Goal: Task Accomplishment & Management: Use online tool/utility

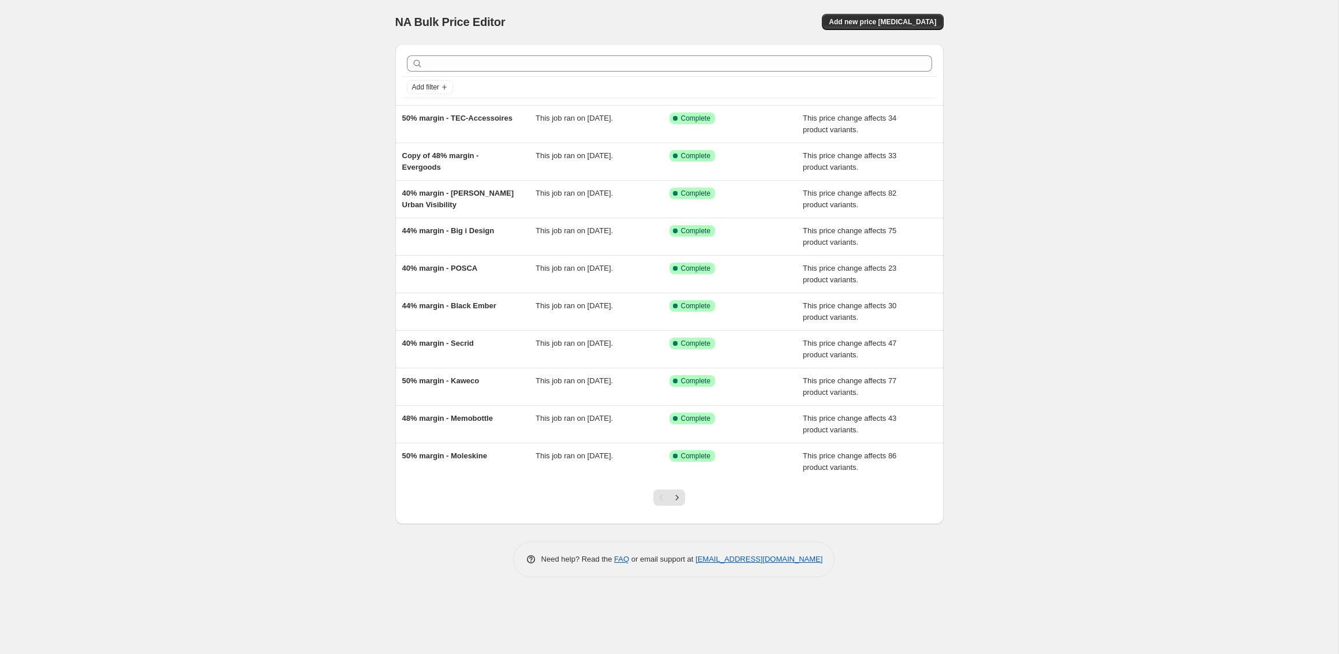
click at [256, 197] on div "NA Bulk Price Editor. This page is ready NA Bulk Price Editor Add new price [ME…" at bounding box center [669, 327] width 1339 height 654
click at [884, 18] on span "Add new price [MEDICAL_DATA]" at bounding box center [882, 21] width 107 height 9
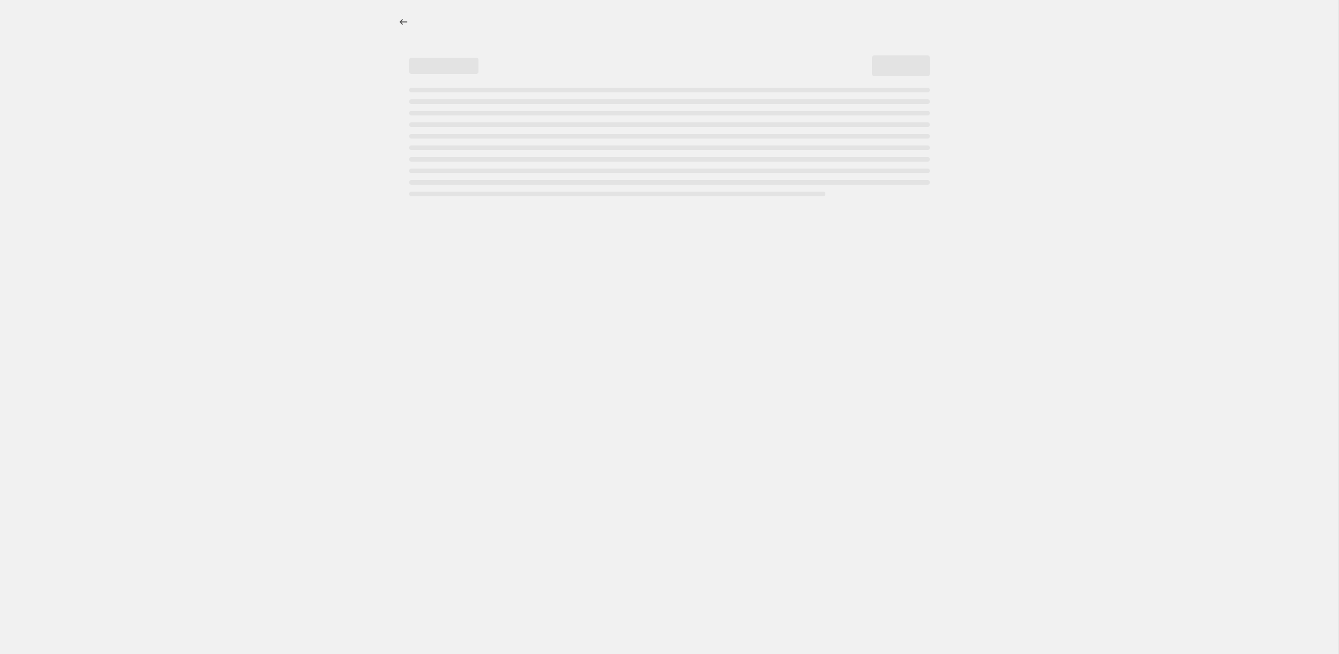
select select "percentage"
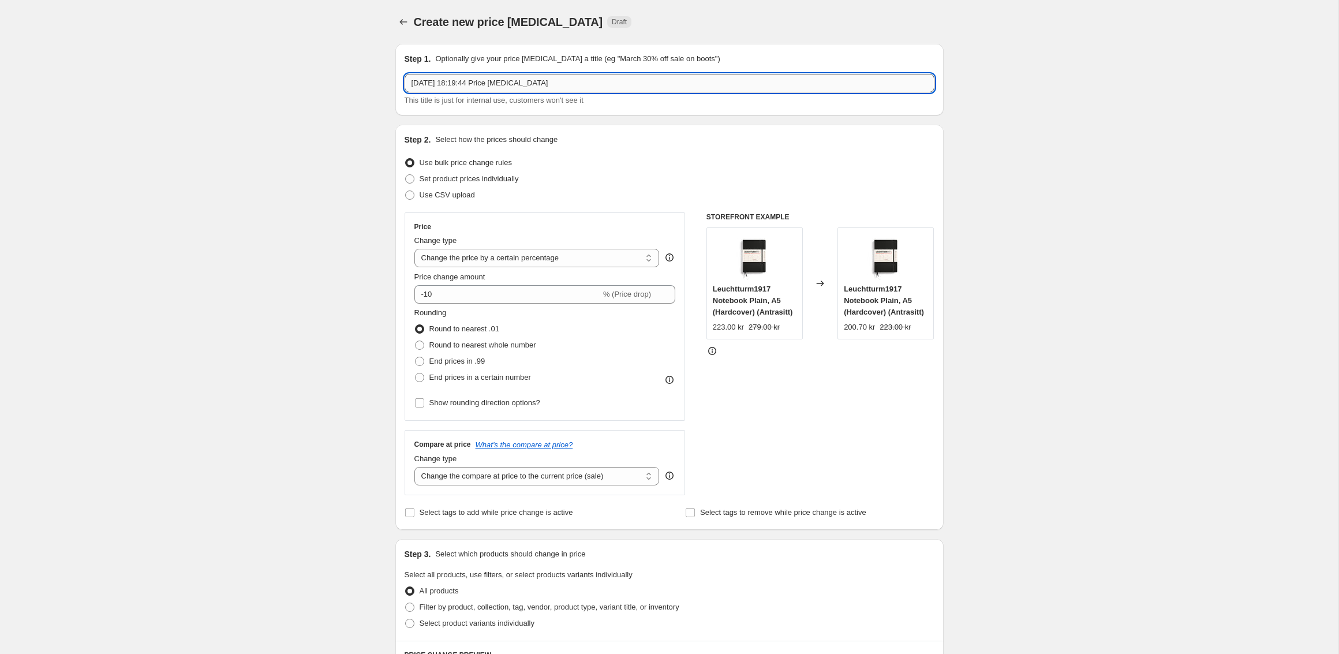
click at [455, 87] on input "[DATE] 18:19:44 Price [MEDICAL_DATA]" at bounding box center [670, 83] width 530 height 18
click at [455, 86] on input "[DATE] 18:19:44 Price [MEDICAL_DATA]" at bounding box center [670, 83] width 530 height 18
type input "Böker"
click at [319, 137] on div "Create new price [MEDICAL_DATA]. This page is ready Create new price [MEDICAL_D…" at bounding box center [669, 580] width 1339 height 1161
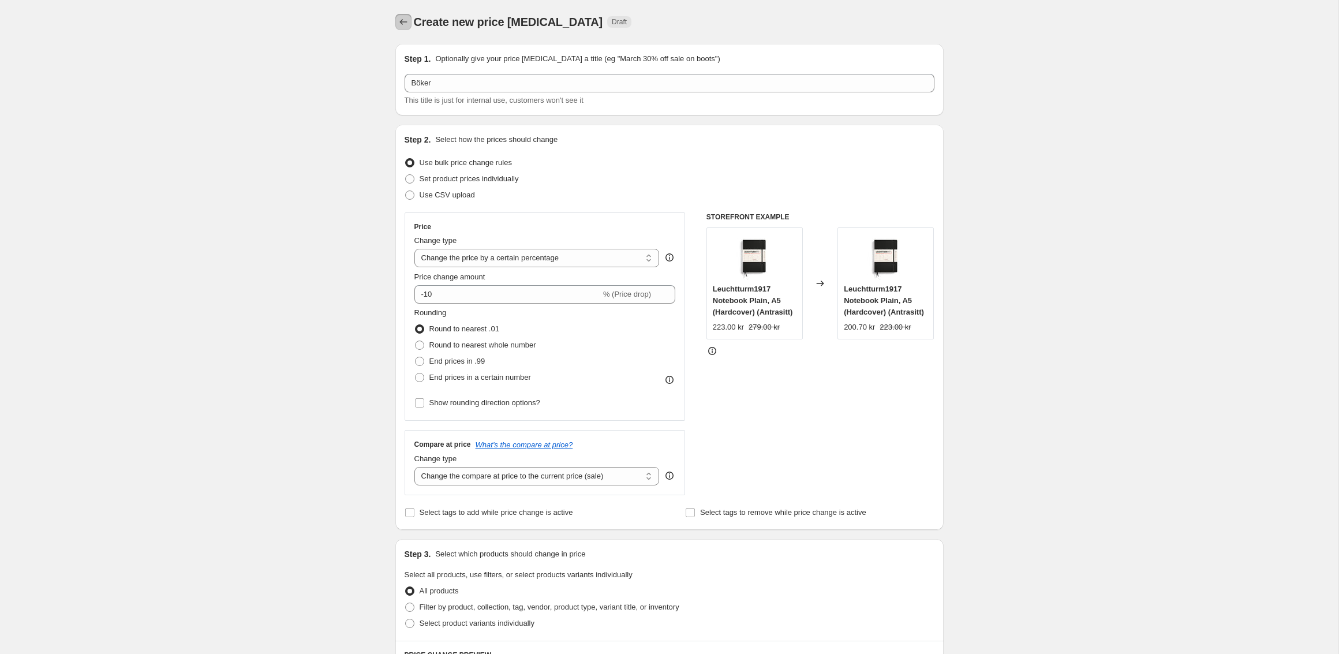
click at [398, 20] on icon "Price change jobs" at bounding box center [404, 22] width 12 height 12
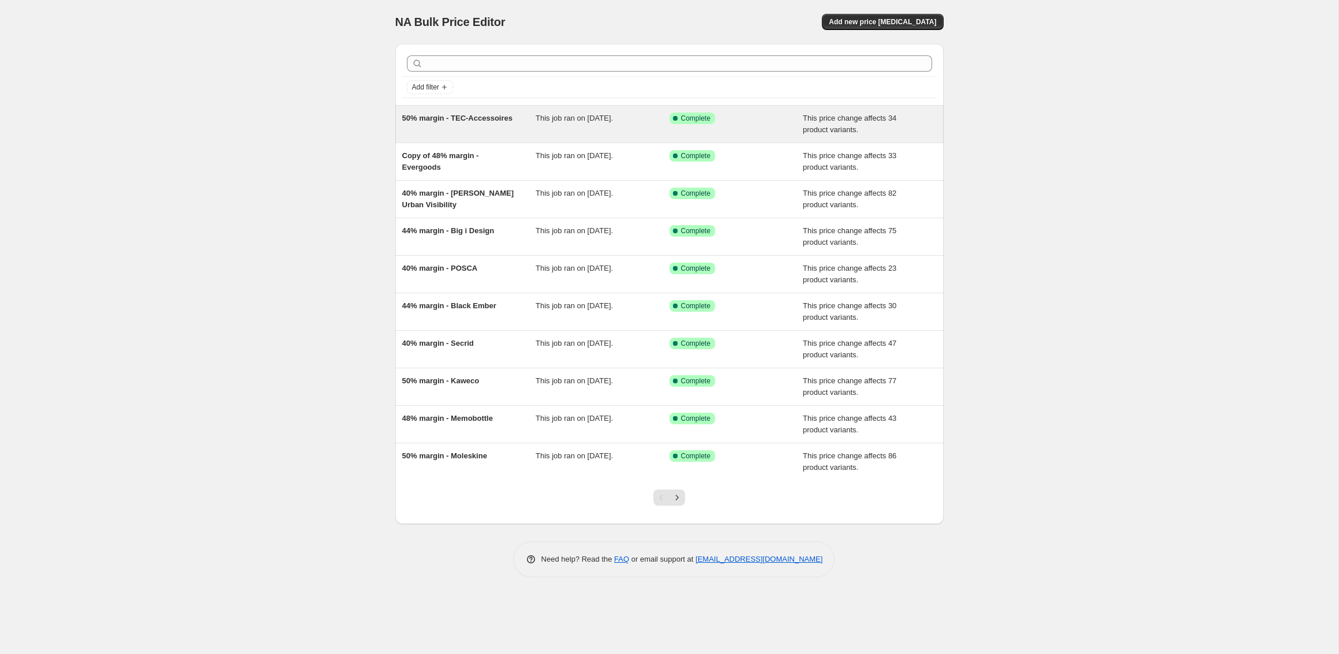
click at [492, 114] on span "50% margin - TEC-Accessoires" at bounding box center [457, 118] width 110 height 9
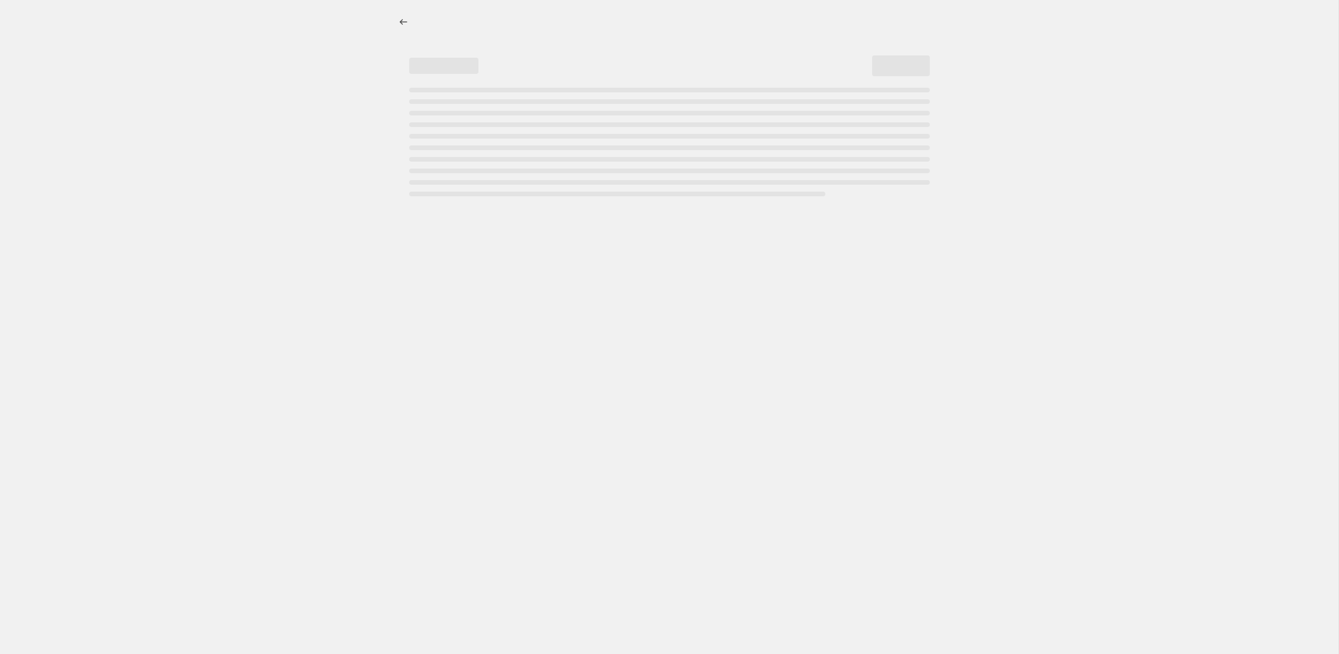
select select "pc"
select select "no_change"
select select "vendor"
select select "tag"
select select "not_equal"
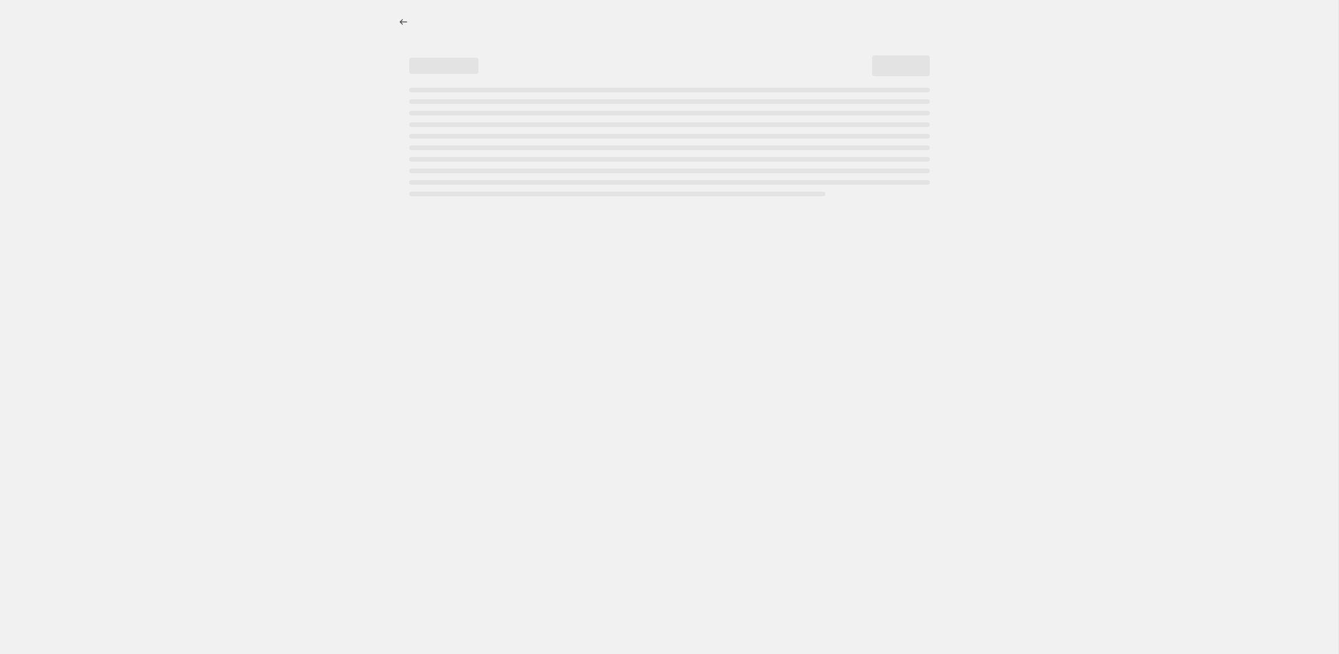
select select "tag"
select select "not_equal"
select select "tag"
select select "not_equal"
select select "tag"
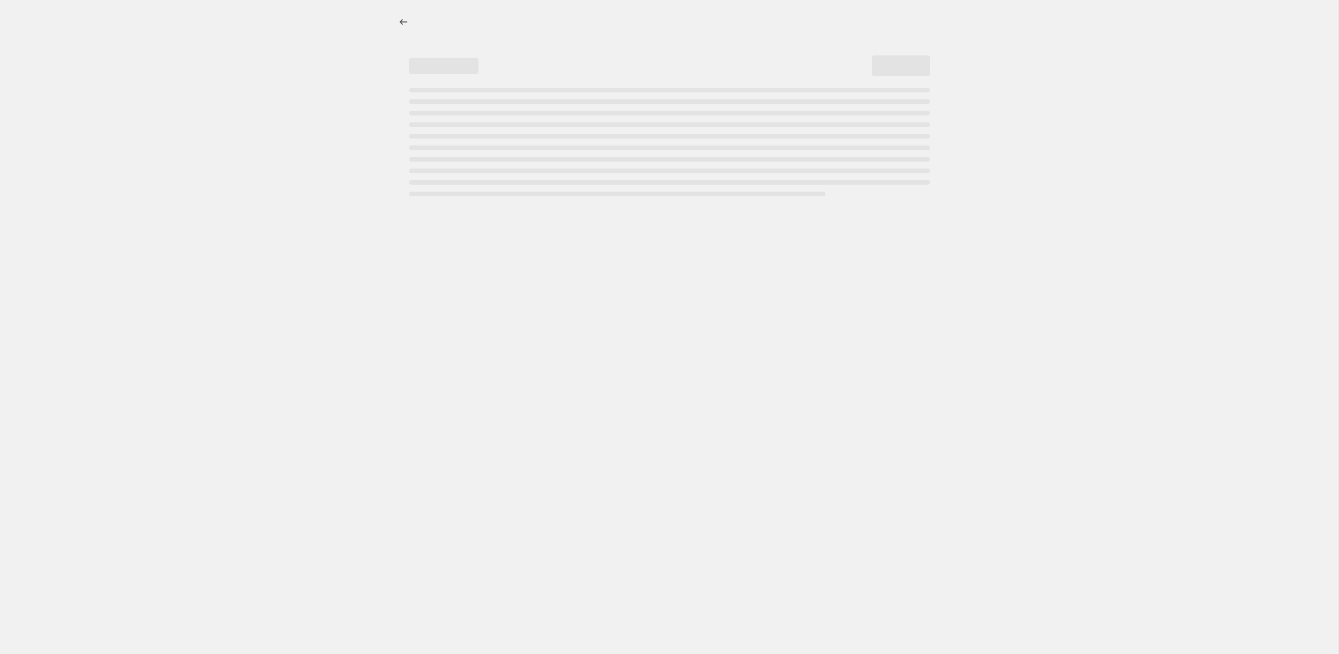
select select "not_equal"
select select "tag"
select select "not_equal"
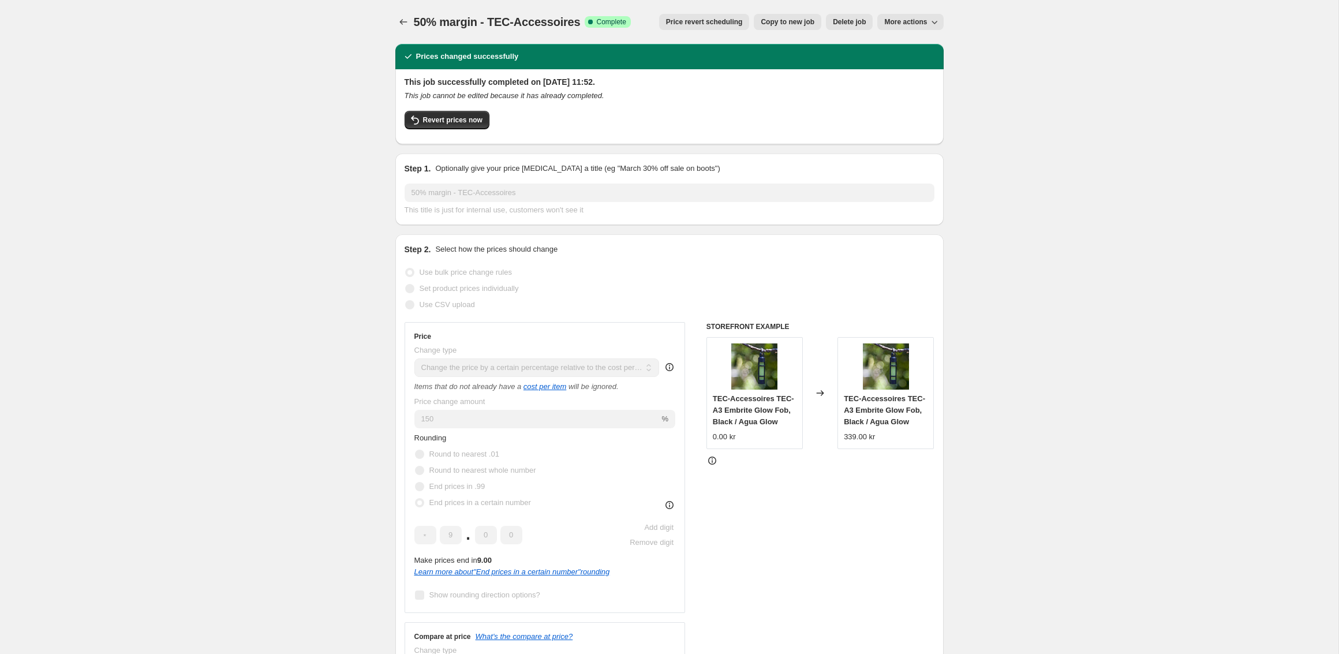
click at [780, 19] on span "Copy to new job" at bounding box center [788, 21] width 54 height 9
select select "pc"
select select "no_change"
select select "vendor"
select select "tag"
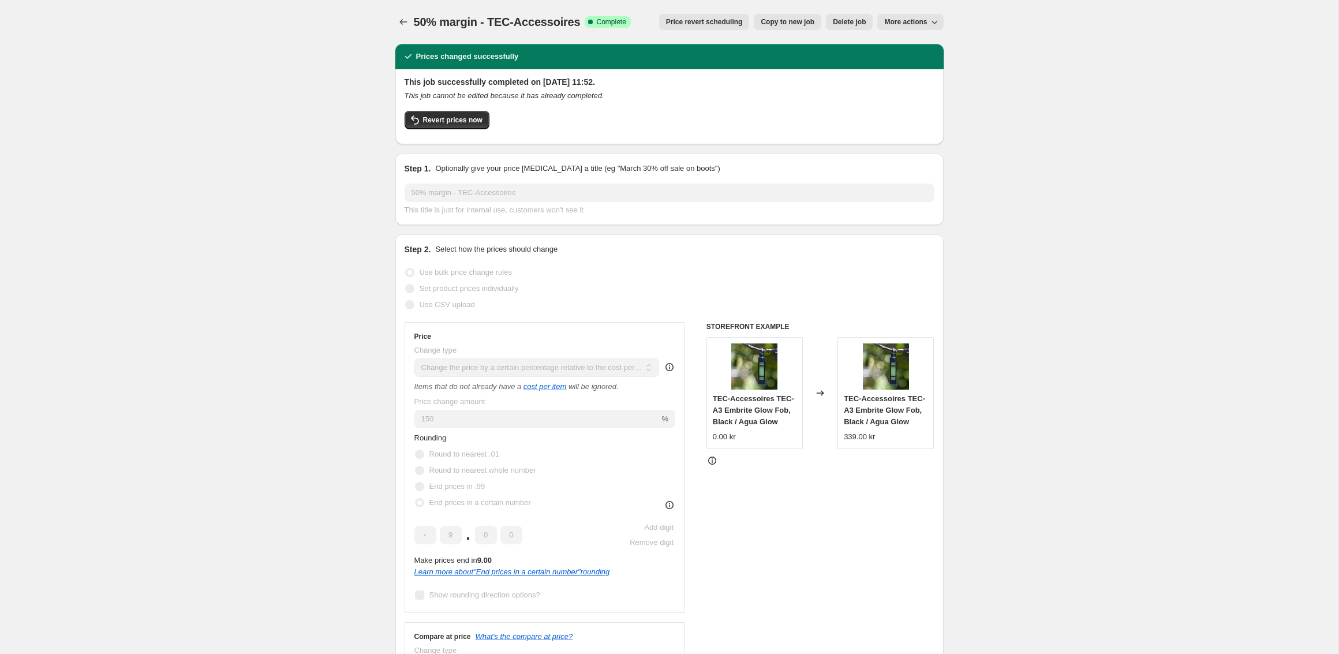
select select "not_equal"
select select "tag"
select select "not_equal"
select select "tag"
select select "not_equal"
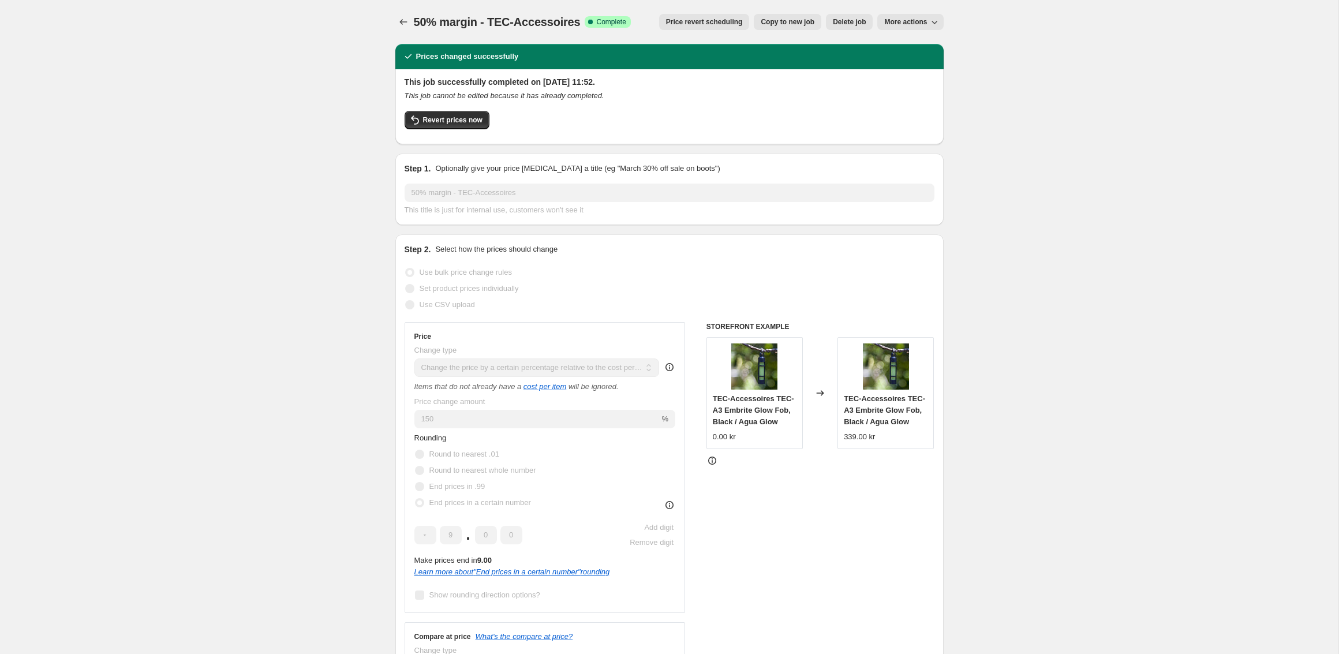
select select "tag"
select select "not_equal"
select select "tag"
select select "not_equal"
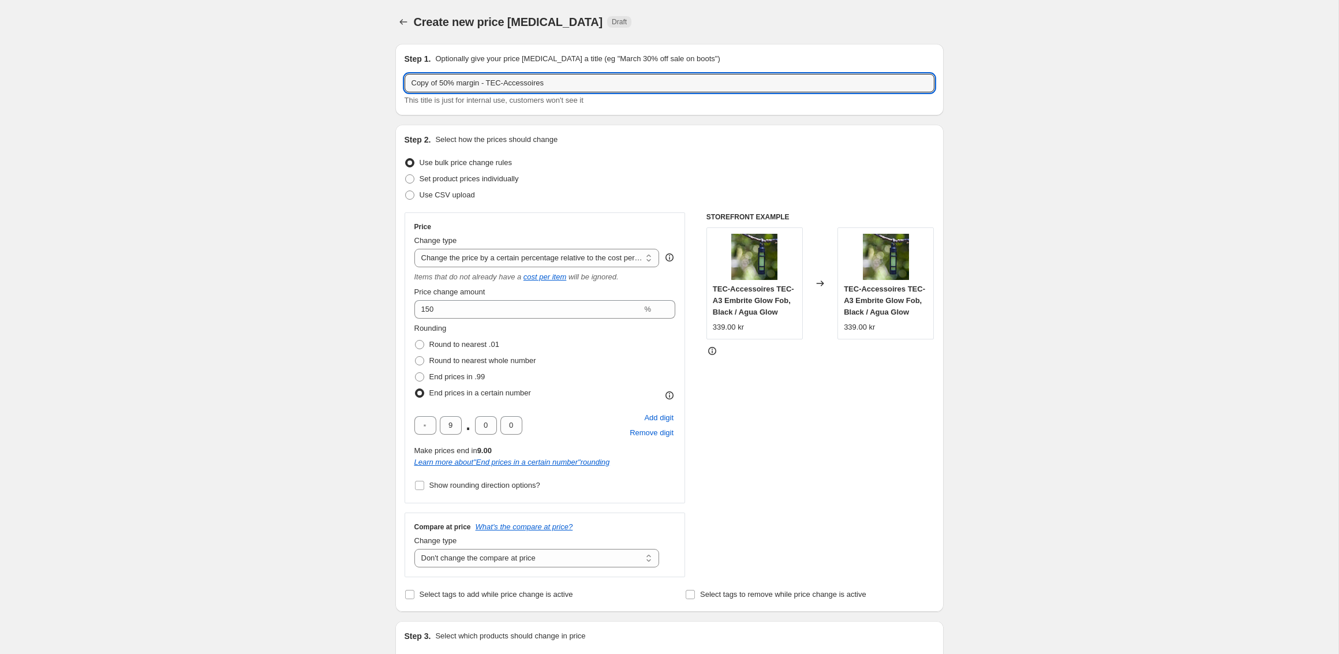
drag, startPoint x: 440, startPoint y: 84, endPoint x: 381, endPoint y: 81, distance: 59.6
drag, startPoint x: 464, startPoint y: 83, endPoint x: 623, endPoint y: 89, distance: 159.4
click at [597, 89] on input "50% margin - TEC-Accessoires" at bounding box center [670, 83] width 530 height 18
type input "50% margin - Böker"
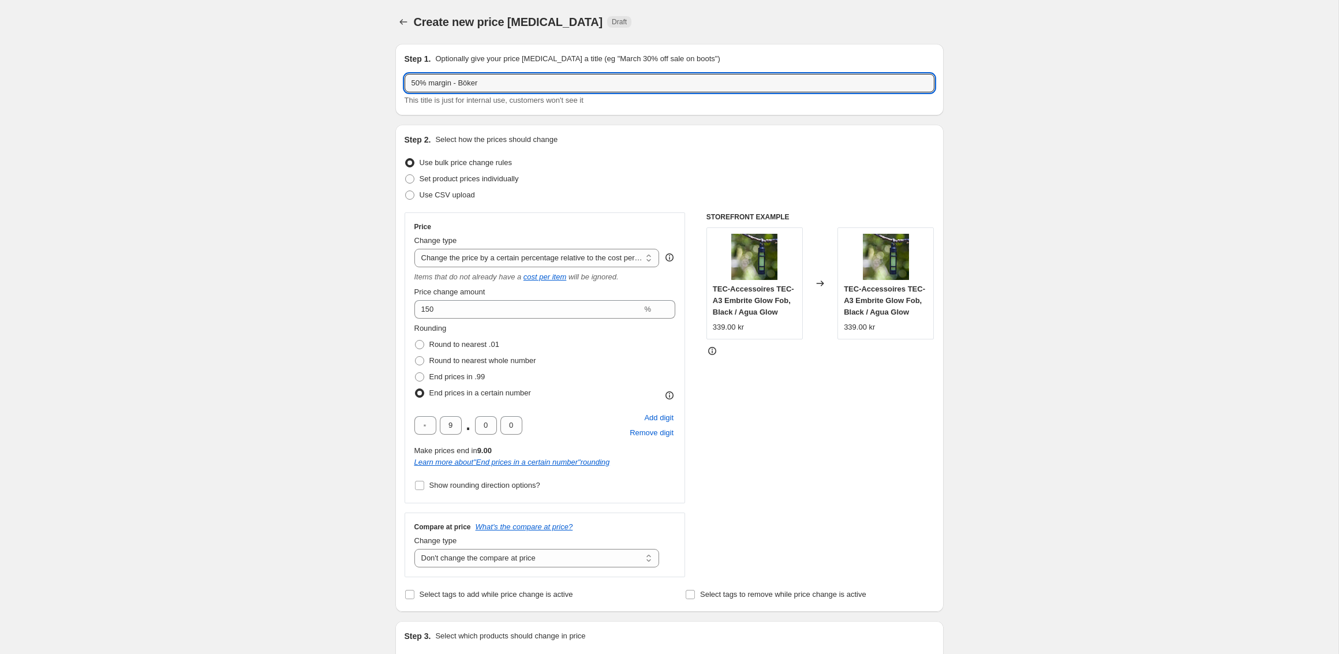
click at [436, 134] on div "Step 2. Select how the prices should change" at bounding box center [670, 140] width 530 height 12
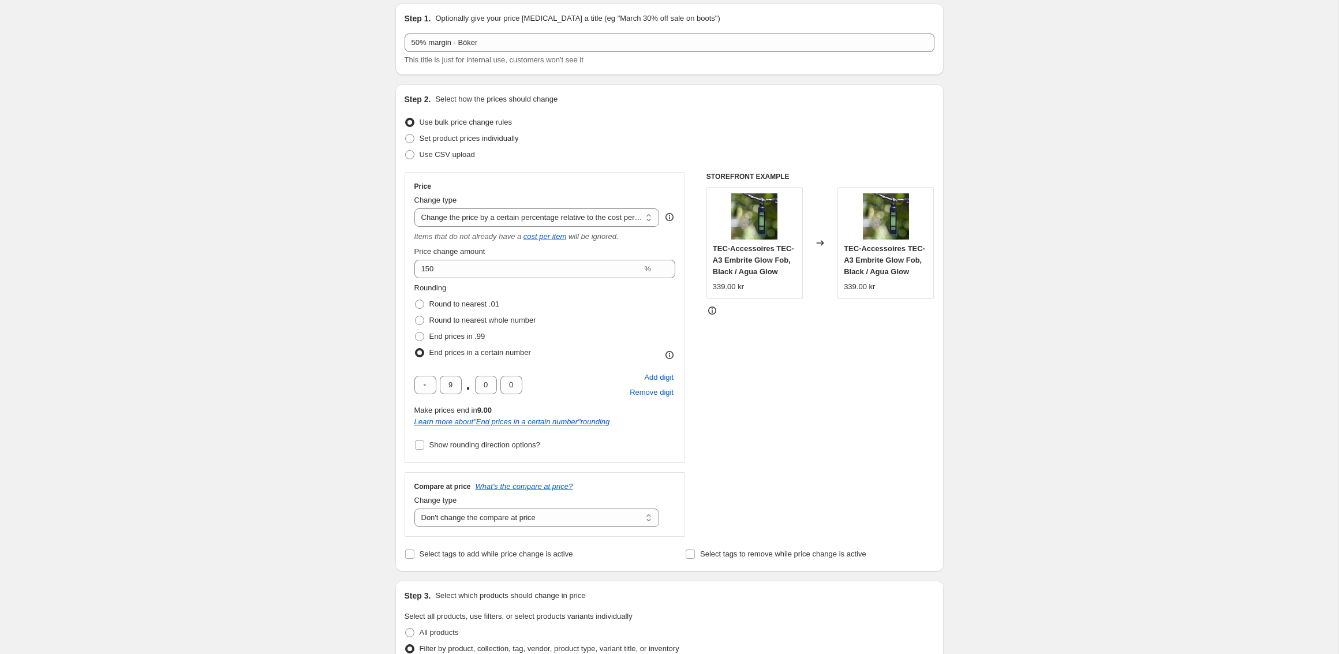
scroll to position [86, 0]
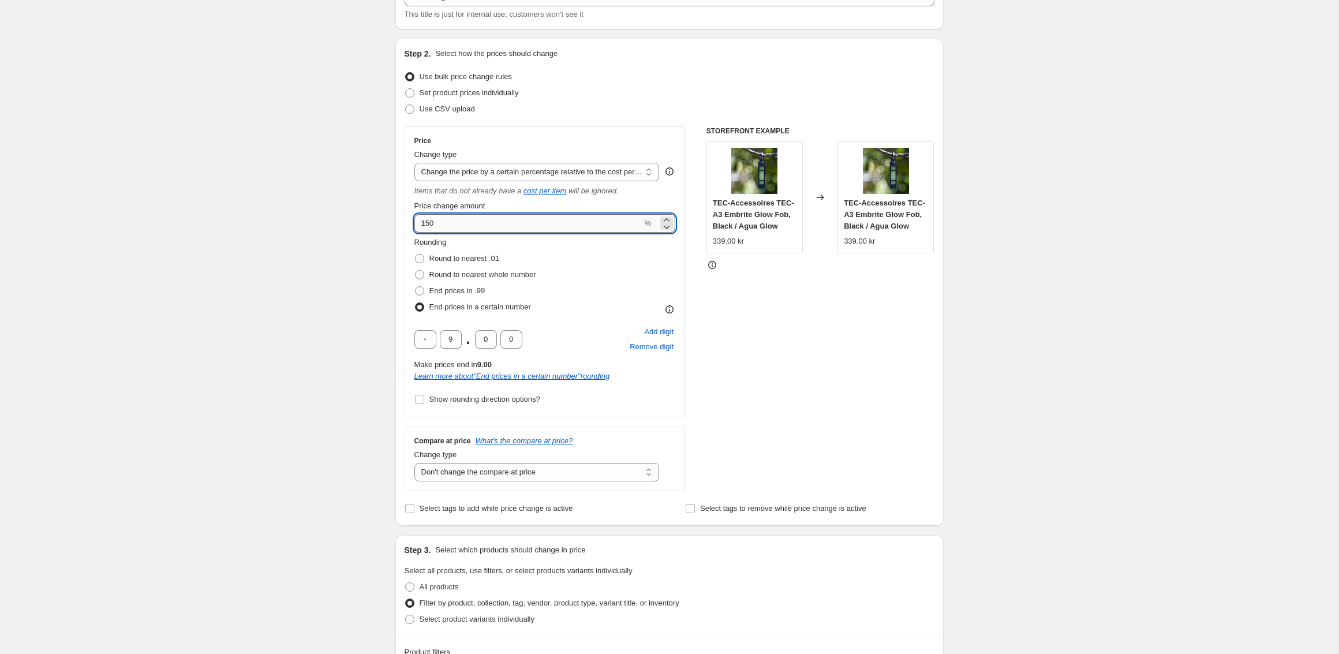
click at [463, 225] on input "150" at bounding box center [528, 223] width 228 height 18
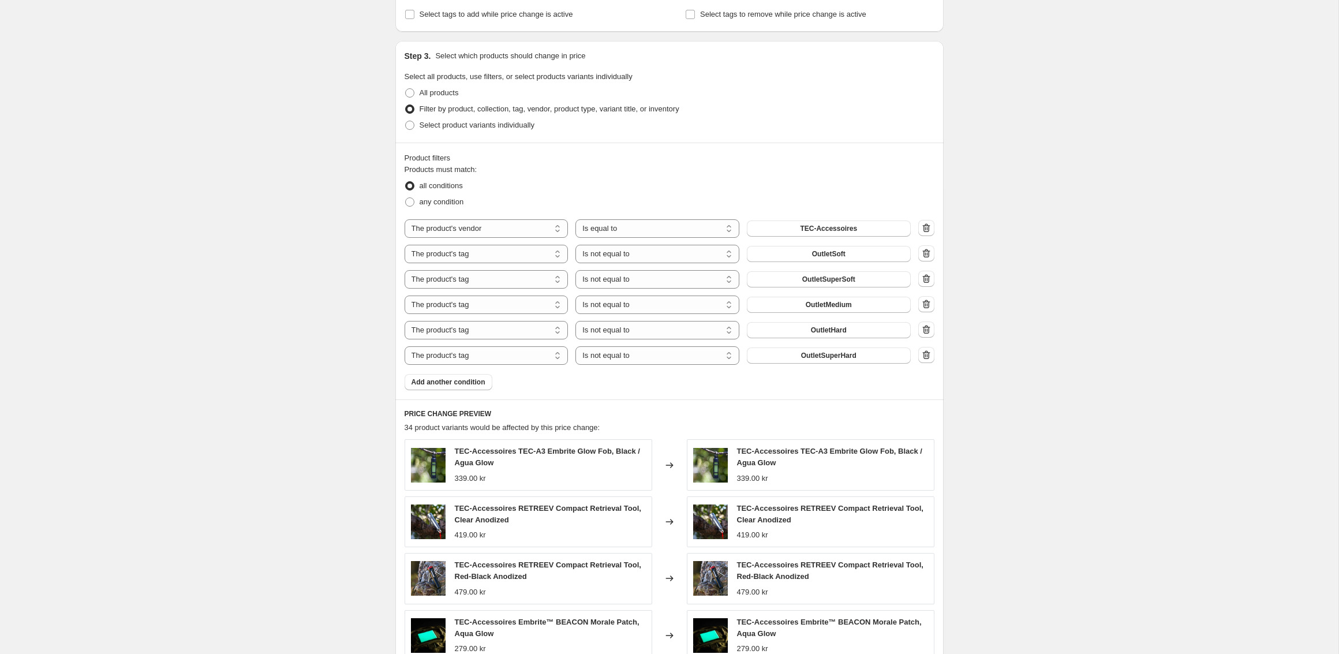
scroll to position [592, 0]
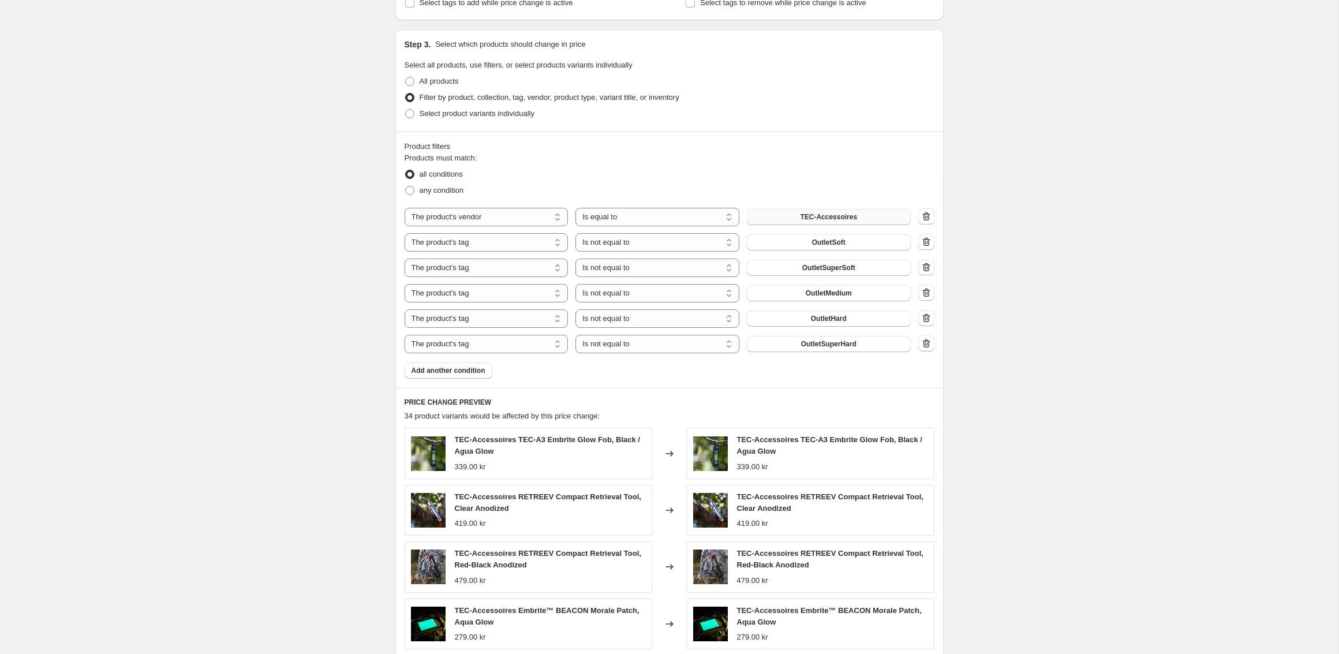
click at [786, 219] on button "TEC-Accessoires" at bounding box center [829, 217] width 164 height 16
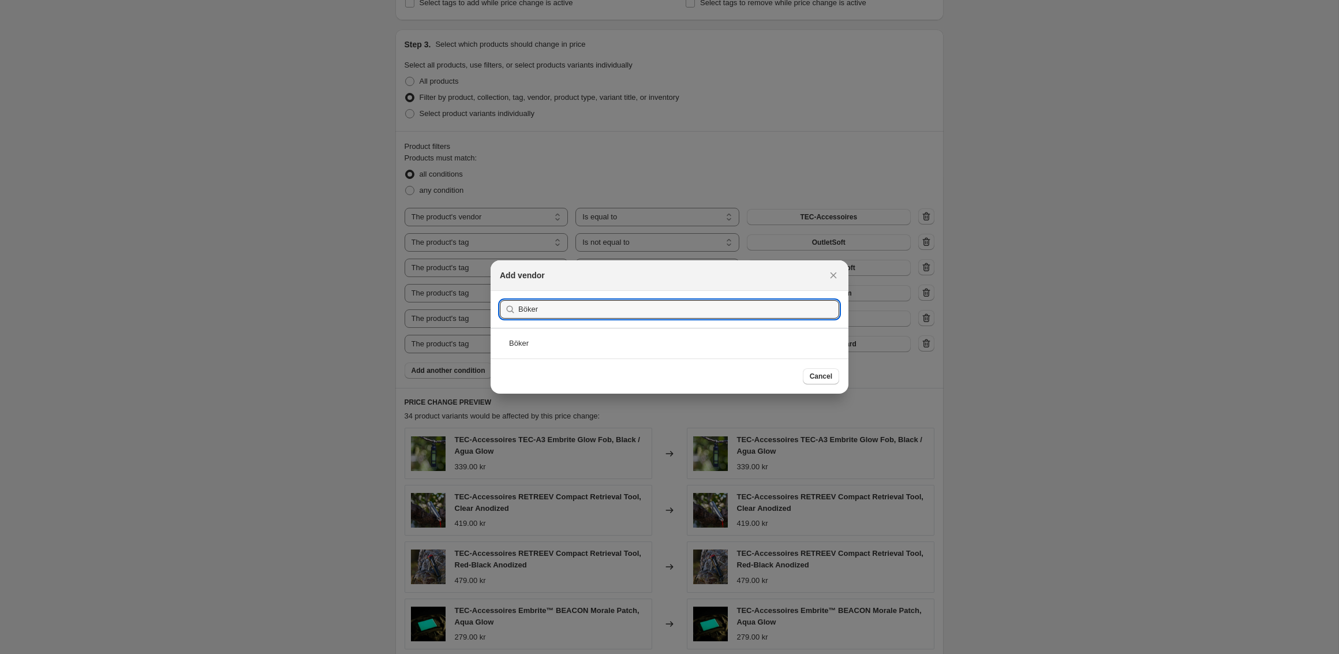
type input "Böker"
click at [530, 346] on div "Böker" at bounding box center [670, 343] width 358 height 31
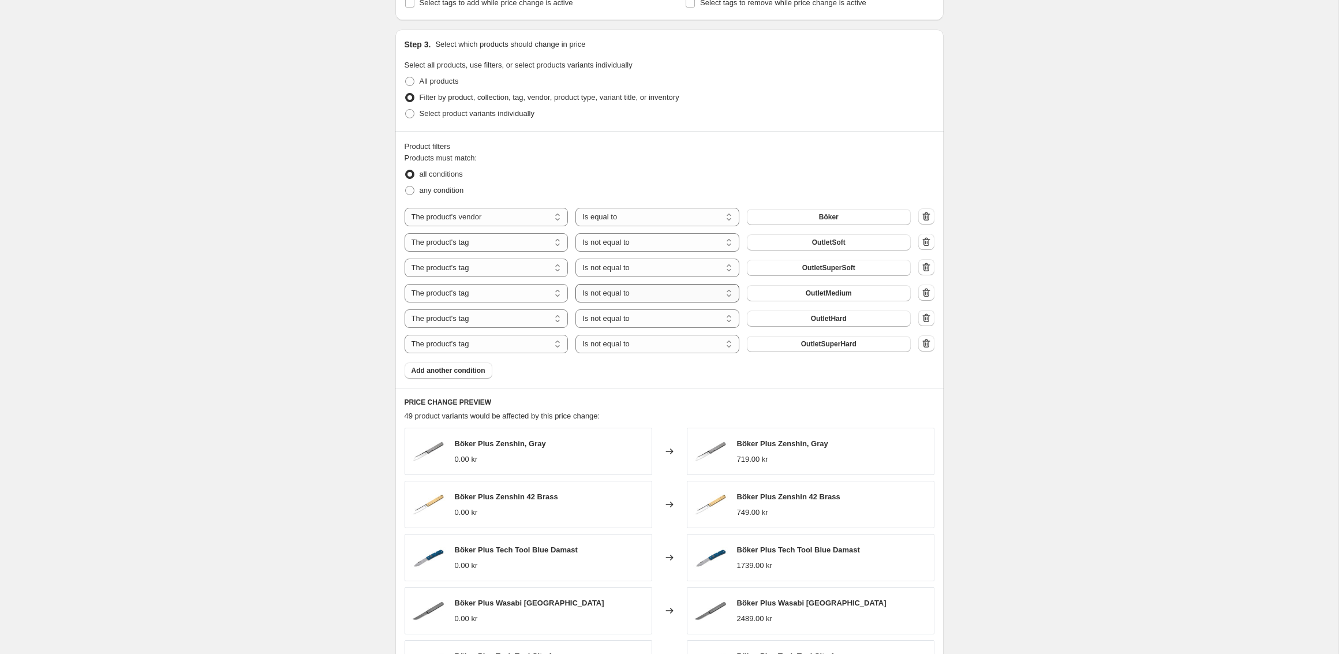
scroll to position [835, 0]
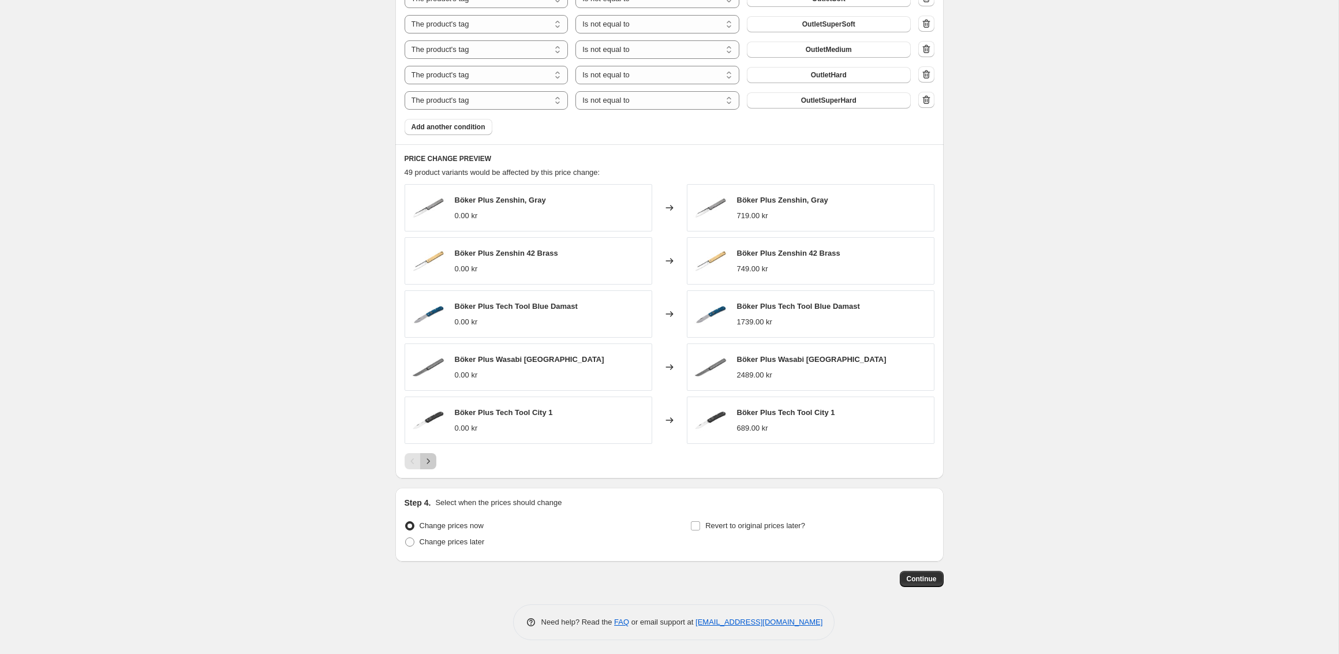
click at [427, 455] on icon "Next" at bounding box center [429, 461] width 12 height 12
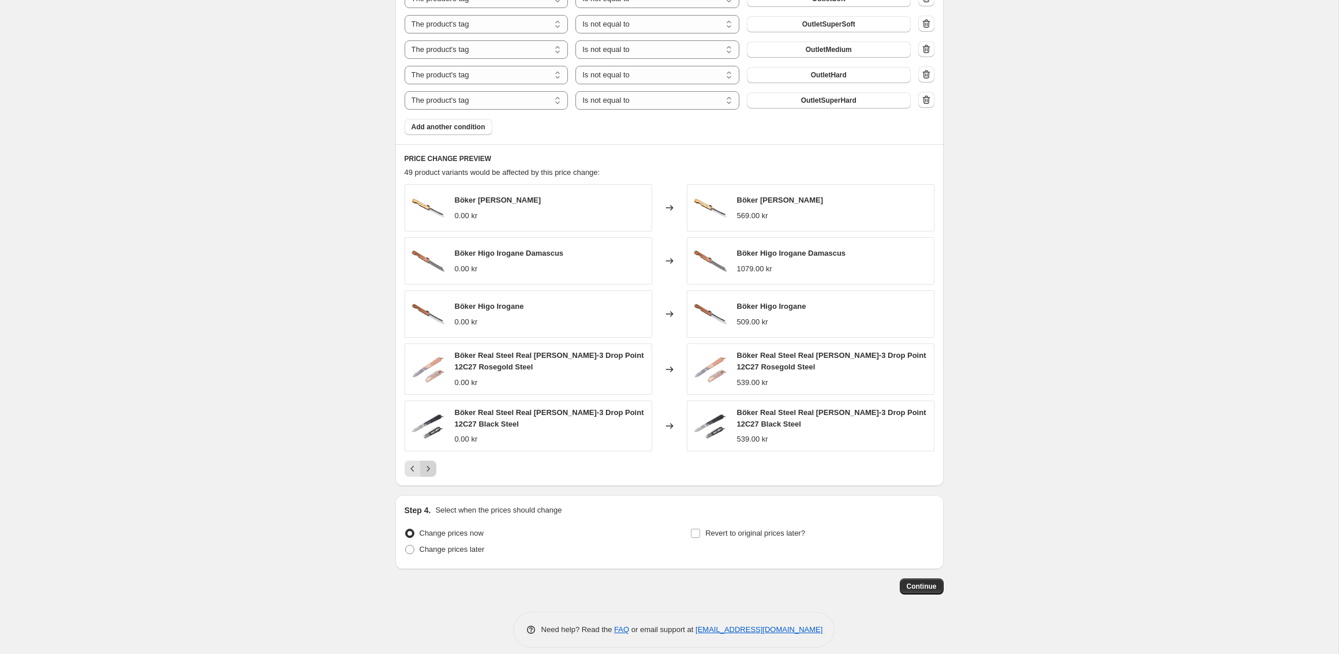
click at [428, 459] on div "Böker Higo Hoseki 0.00 kr Changed to Böker Higo Hoseki 569.00 [PERSON_NAME] Hig…" at bounding box center [670, 330] width 530 height 293
click at [428, 466] on icon "Next" at bounding box center [429, 469] width 12 height 12
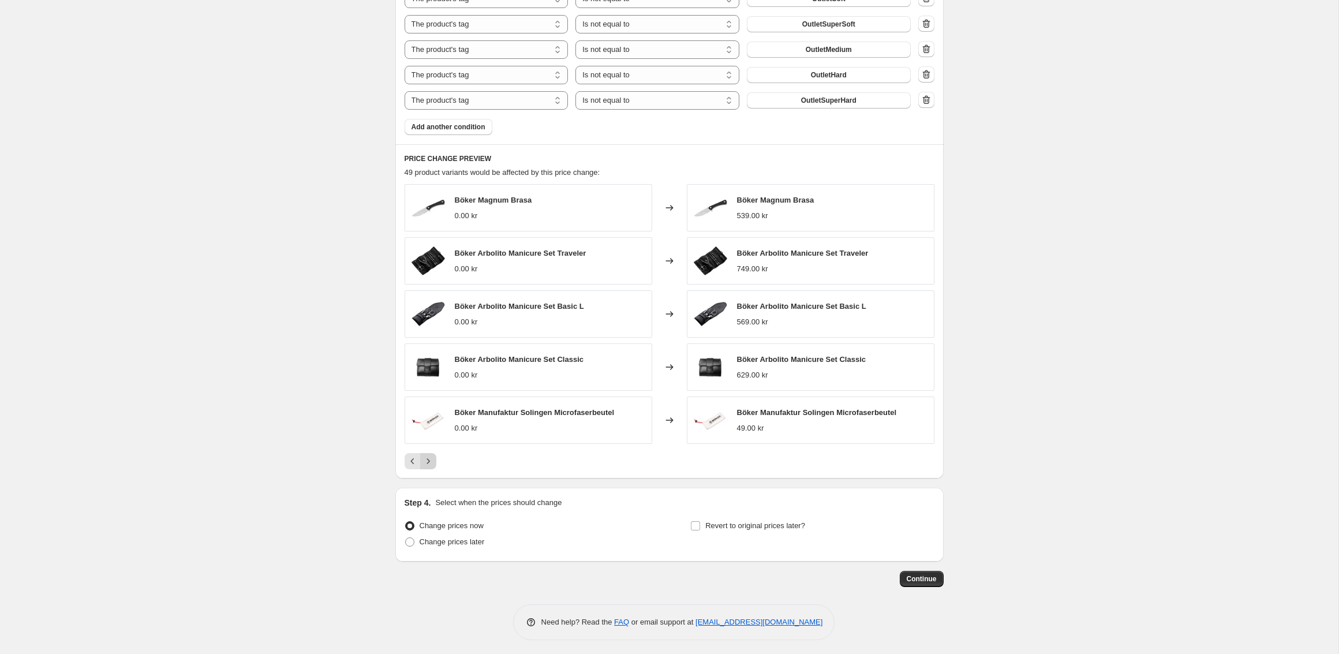
click at [428, 466] on div "PRICE CHANGE PREVIEW 49 product variants would be affected by this price change…" at bounding box center [669, 311] width 548 height 334
click at [917, 581] on button "Continue" at bounding box center [922, 579] width 44 height 16
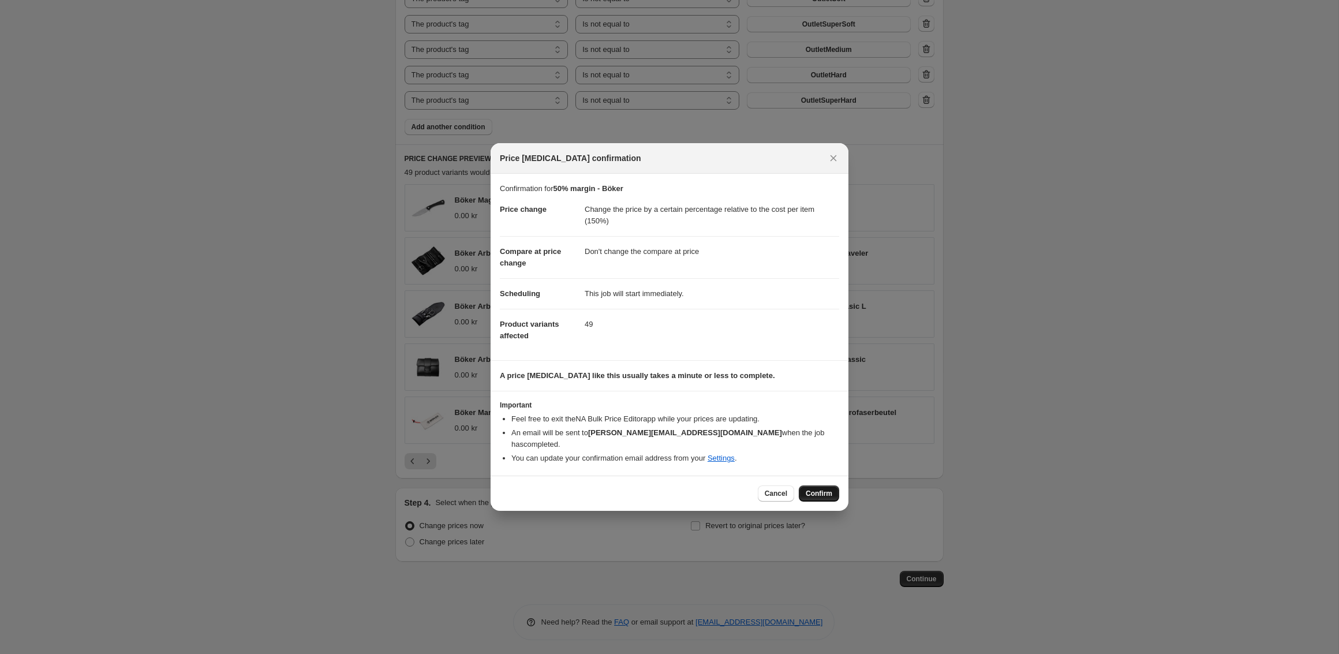
click at [811, 485] on button "Confirm" at bounding box center [819, 493] width 40 height 16
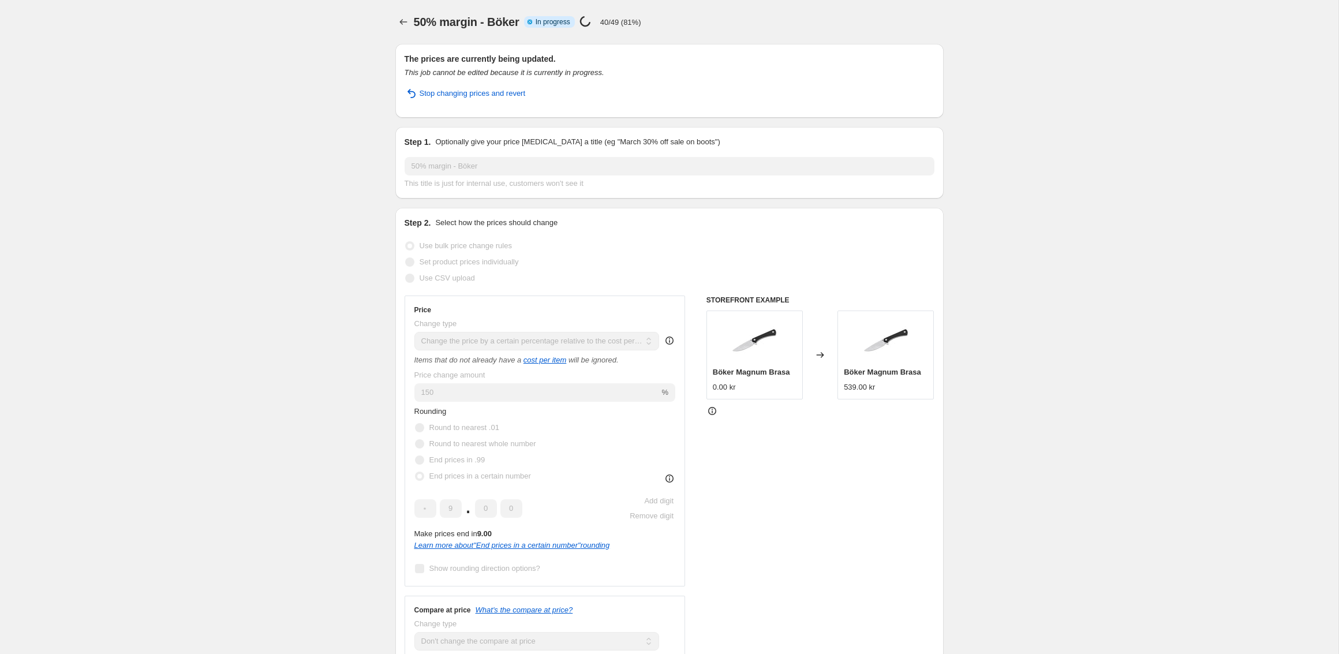
select select "pc"
select select "no_change"
select select "vendor"
select select "tag"
select select "not_equal"
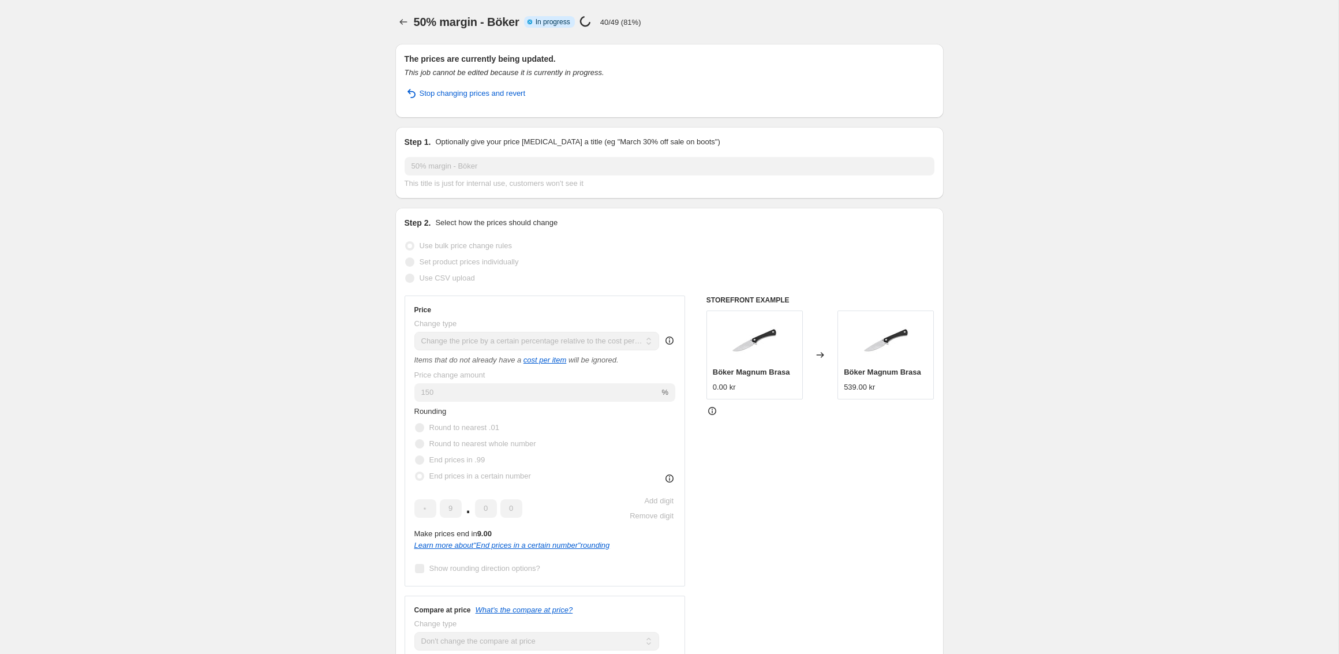
select select "tag"
select select "not_equal"
select select "tag"
select select "not_equal"
select select "tag"
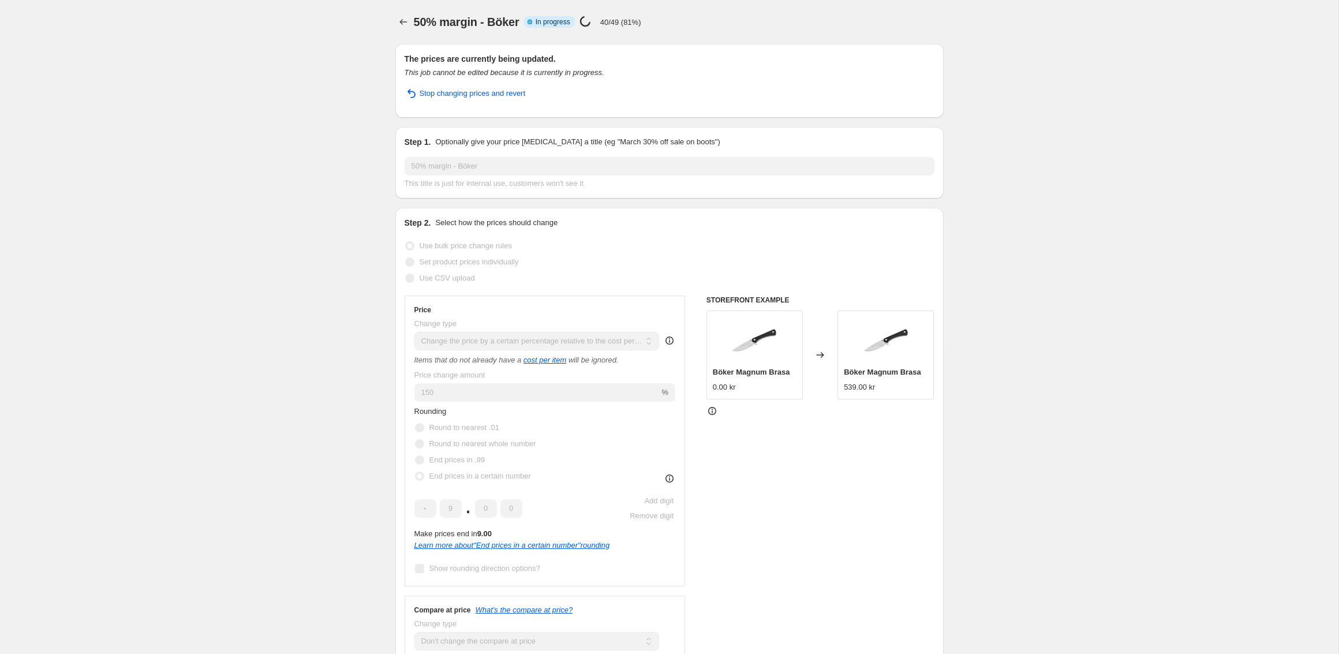
select select "not_equal"
select select "tag"
select select "not_equal"
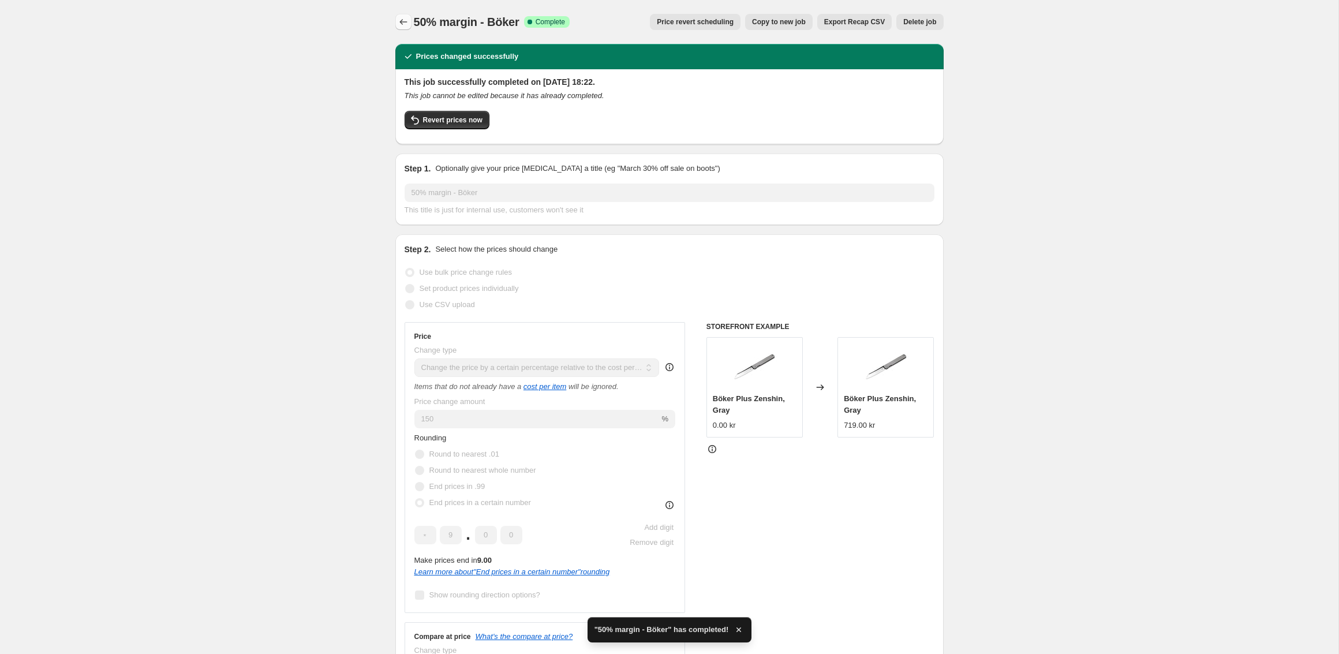
click at [399, 24] on icon "Price change jobs" at bounding box center [404, 22] width 12 height 12
